Goal: Check status

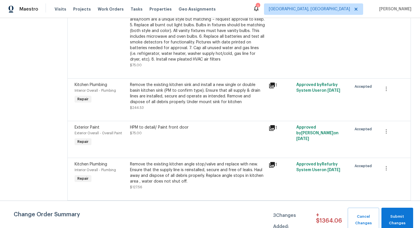
scroll to position [572, 0]
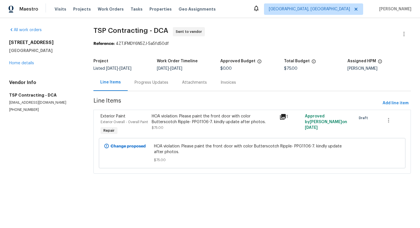
click at [155, 84] on div "Progress Updates" at bounding box center [152, 83] width 34 height 6
